Goal: Task Accomplishment & Management: Manage account settings

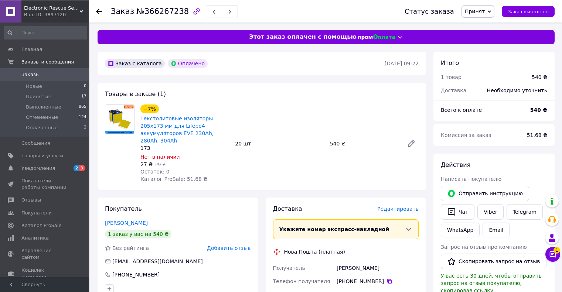
scroll to position [111, 0]
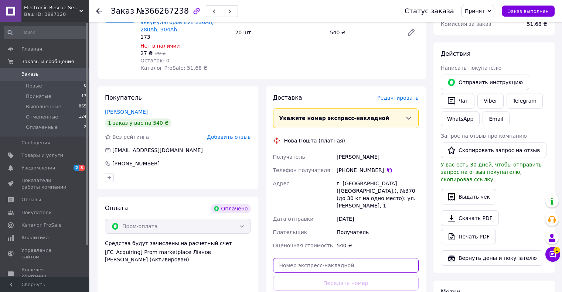
click at [309, 258] on input "text" at bounding box center [346, 265] width 146 height 15
paste input "20451269071170"
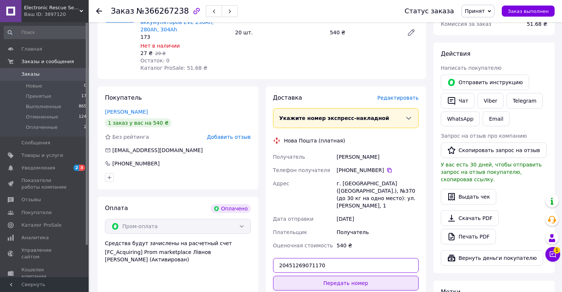
type input "20451269071170"
click at [340, 276] on button "Передать номер" at bounding box center [346, 283] width 146 height 15
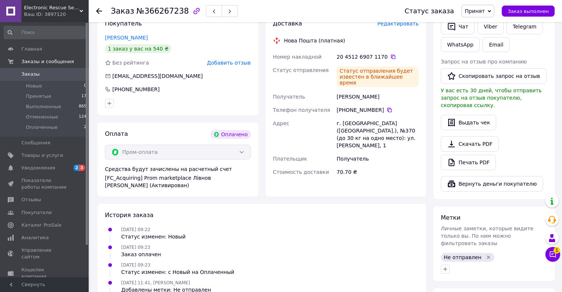
scroll to position [222, 0]
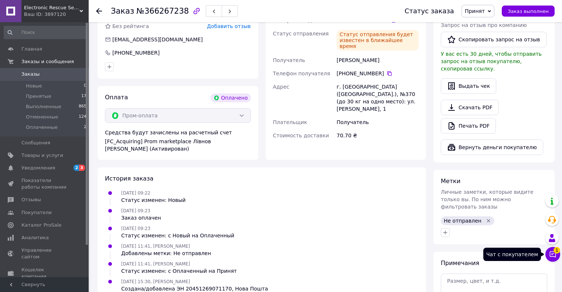
click at [548, 256] on button "Чат с покупателем 1" at bounding box center [552, 254] width 15 height 15
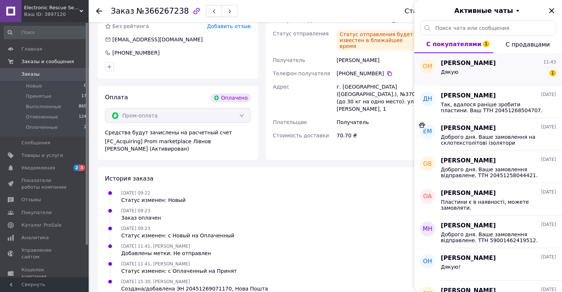
click at [468, 70] on div "Дякую 1" at bounding box center [498, 74] width 115 height 12
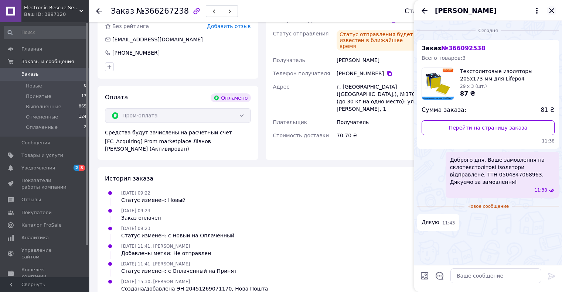
click at [551, 11] on icon "Закрыть" at bounding box center [551, 10] width 5 height 5
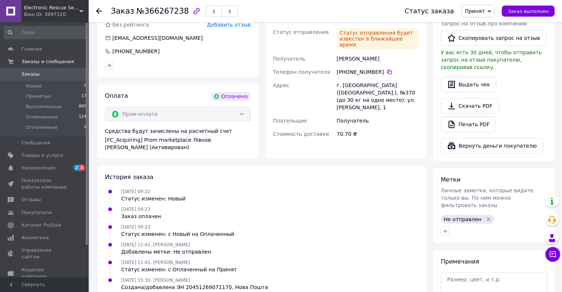
scroll to position [258, 0]
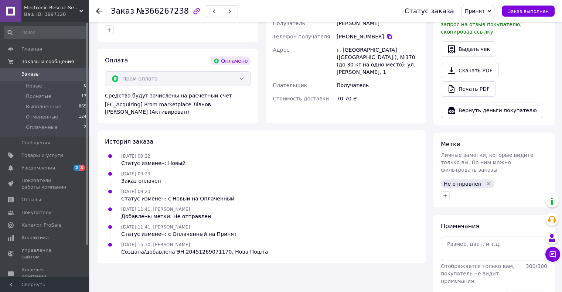
click at [485, 181] on icon "Удалить метку" at bounding box center [488, 184] width 6 height 6
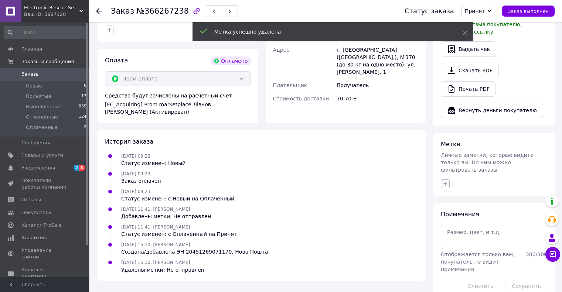
click at [446, 182] on icon "button" at bounding box center [445, 184] width 4 height 4
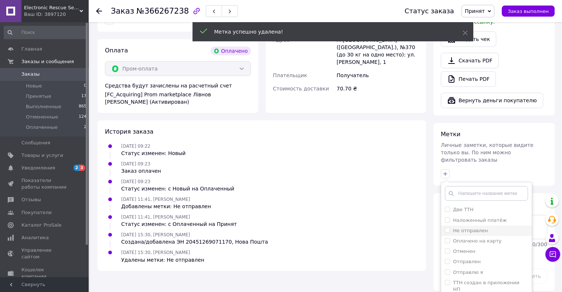
scroll to position [274, 0]
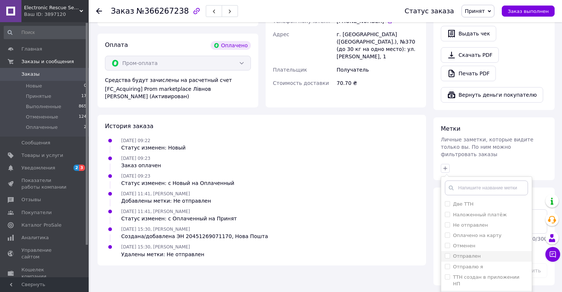
click at [448, 253] on input "Отправлен" at bounding box center [447, 255] width 5 height 5
checkbox input "true"
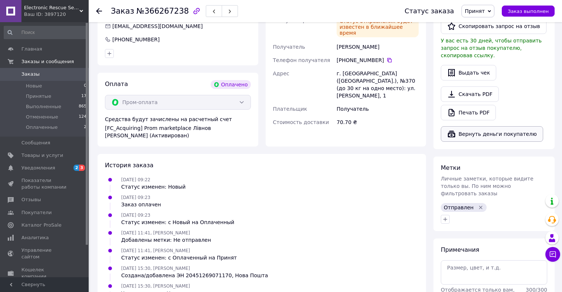
scroll to position [161, 0]
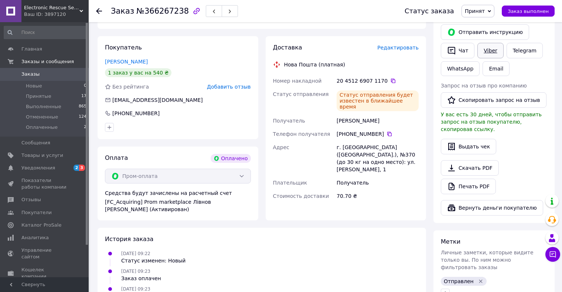
click at [485, 56] on link "Viber" at bounding box center [490, 51] width 26 height 16
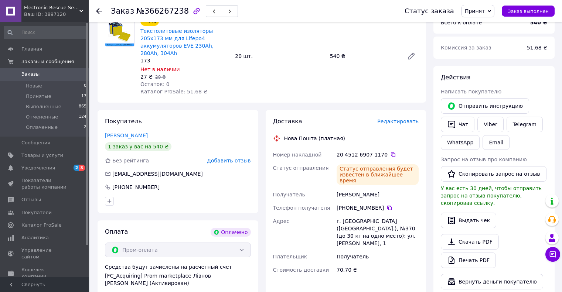
drag, startPoint x: 385, startPoint y: 148, endPoint x: 389, endPoint y: 150, distance: 4.1
click at [390, 152] on icon at bounding box center [393, 155] width 6 height 6
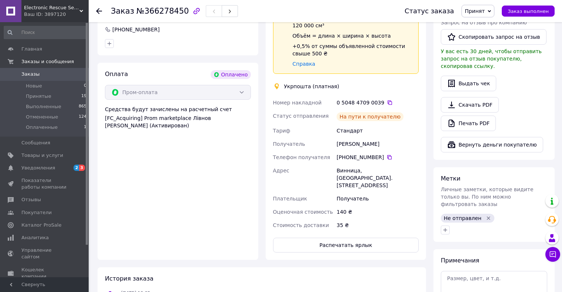
scroll to position [230, 0]
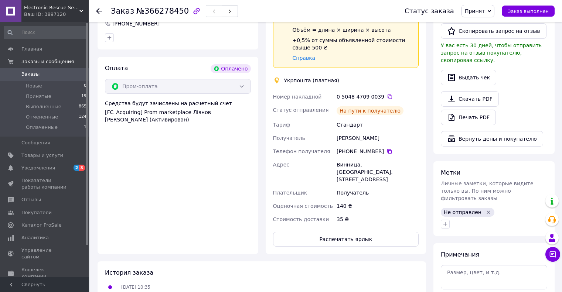
click at [485, 209] on icon "Удалить метку" at bounding box center [488, 212] width 6 height 6
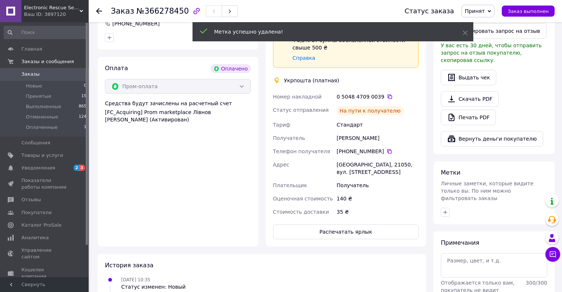
click at [444, 210] on div "Итого 1 товар 140 ₴ Доставка 35 ₴ Всего к оплате 140 ₴ Комиссия за заказ 13.40 …" at bounding box center [493, 75] width 121 height 508
click at [443, 209] on icon "button" at bounding box center [445, 212] width 6 height 6
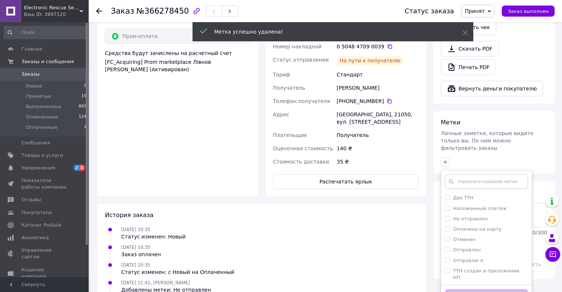
scroll to position [304, 0]
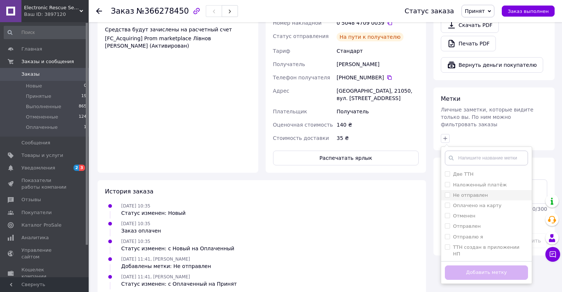
click at [447, 192] on input "Не отправлен" at bounding box center [447, 194] width 5 height 5
checkbox input "true"
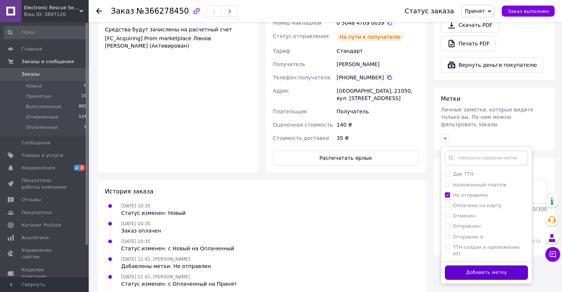
click at [465, 265] on button "Добавить метку" at bounding box center [486, 272] width 83 height 14
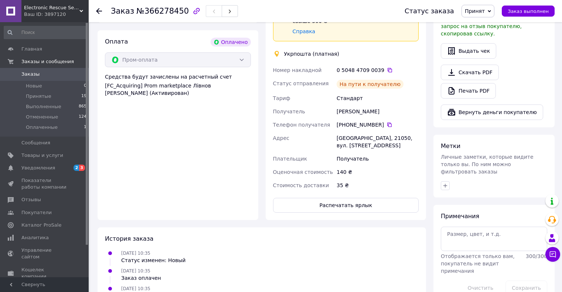
scroll to position [230, 0]
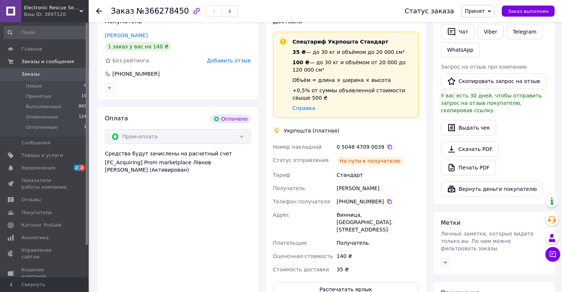
scroll to position [193, 0]
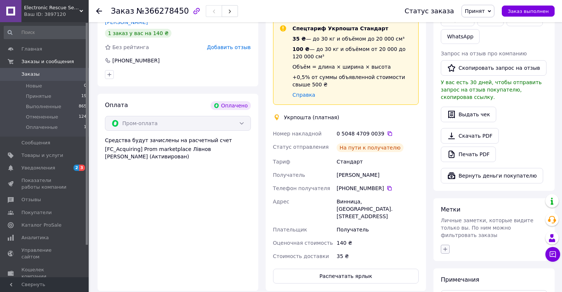
click at [441, 245] on button "button" at bounding box center [445, 249] width 9 height 9
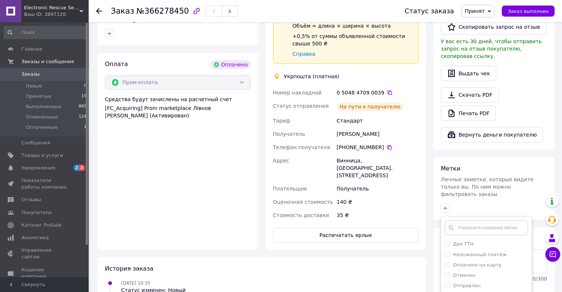
scroll to position [304, 0]
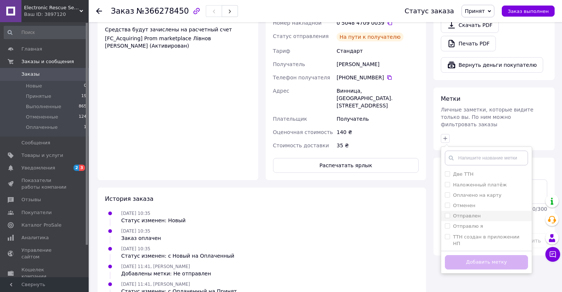
click at [447, 213] on input "Отправлен" at bounding box center [447, 215] width 5 height 5
checkbox input "true"
click at [455, 255] on button "Добавить метку" at bounding box center [486, 262] width 83 height 14
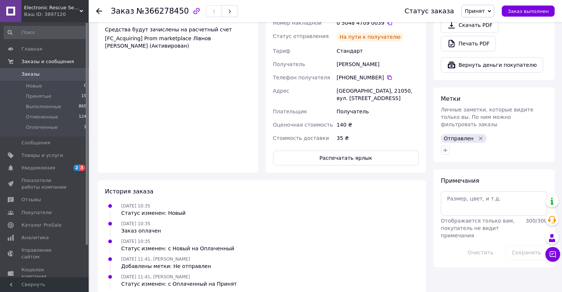
click at [270, 102] on div "Доставка Спецтариф Укрпошта Стандарт 35 ₴ — до 30 кг и объёмом до 20 000 см³ 10…" at bounding box center [345, 29] width 161 height 287
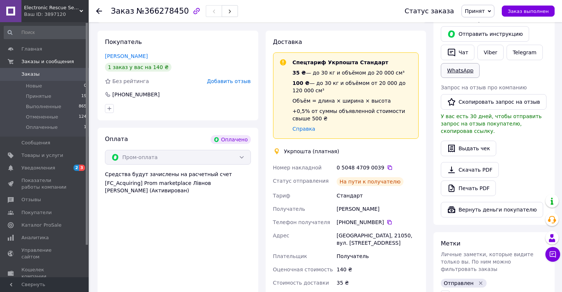
scroll to position [119, 0]
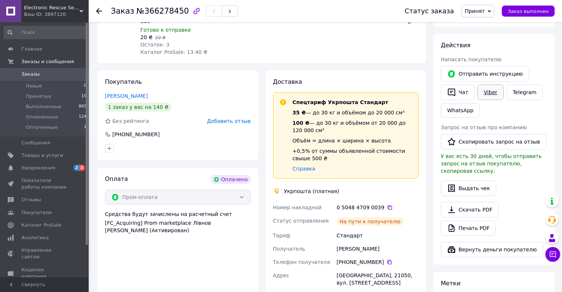
click at [484, 92] on link "Viber" at bounding box center [490, 93] width 26 height 16
click at [387, 209] on icon at bounding box center [390, 208] width 6 height 6
click at [309, 66] on div "Заказ с приложения Оплачено 12.10.2025 • 10:35 Товары в заказе (1) −9% Текстоли…" at bounding box center [262, 259] width 336 height 654
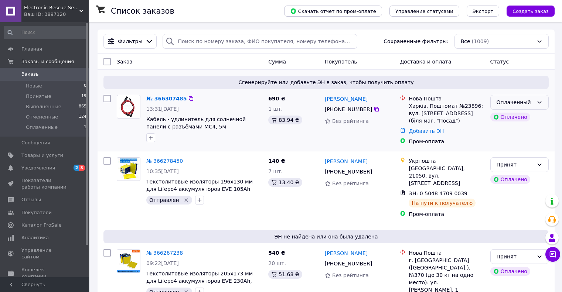
click at [525, 100] on div "Оплаченный" at bounding box center [514, 102] width 37 height 8
click at [515, 114] on li "Принят" at bounding box center [519, 118] width 58 height 13
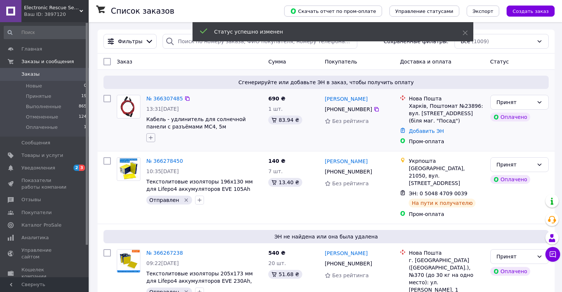
click at [152, 136] on icon "button" at bounding box center [151, 138] width 6 height 6
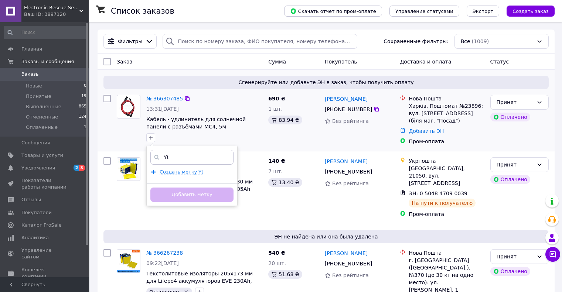
type input "Y"
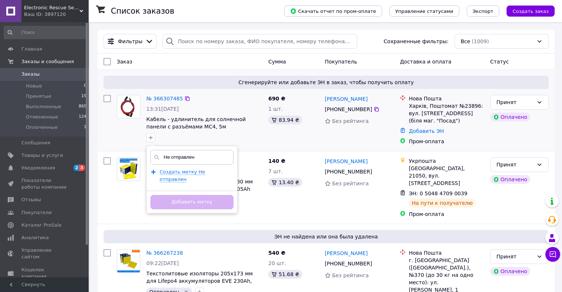
type input "Не отправлен"
click at [184, 169] on div "Создать метку Не отправлен" at bounding box center [195, 175] width 70 height 15
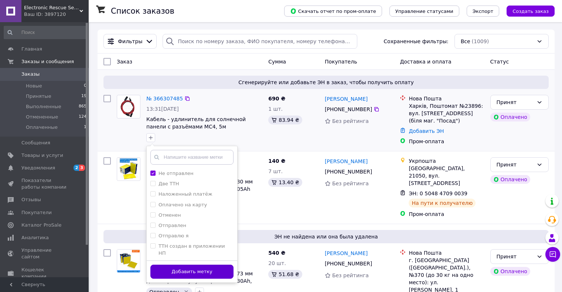
click at [188, 265] on button "Добавить метку" at bounding box center [191, 272] width 83 height 14
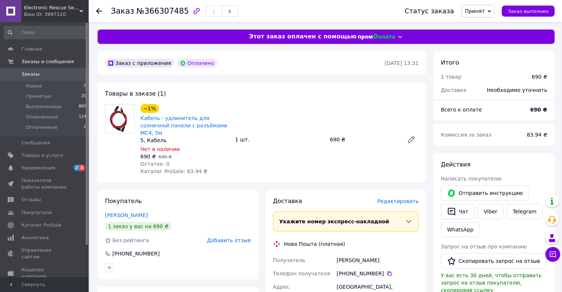
click at [264, 161] on div "−1% Кабель - удлинитель для солнечной панели с разъёмами MC4, 5м 5, Кабель Нет …" at bounding box center [279, 140] width 284 height 74
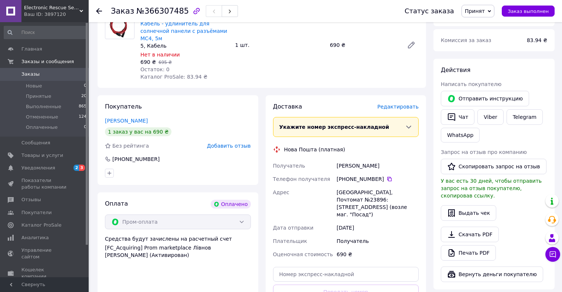
scroll to position [111, 0]
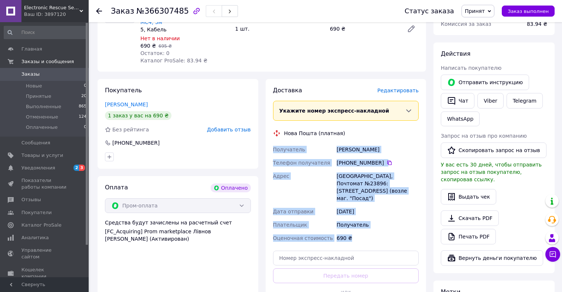
drag, startPoint x: 273, startPoint y: 144, endPoint x: 359, endPoint y: 226, distance: 118.3
click at [359, 226] on div "Получатель Кузнецов Станислав Телефон получателя +380 67 893 68 56   Адрес Харь…" at bounding box center [345, 194] width 149 height 102
copy div "Получатель Кузнецов Станислав Телефон получателя +380 67 893 68 56   Адрес Харь…"
click at [332, 143] on div "Получатель" at bounding box center [303, 149] width 64 height 13
